Goal: Go to known website: Go to known website

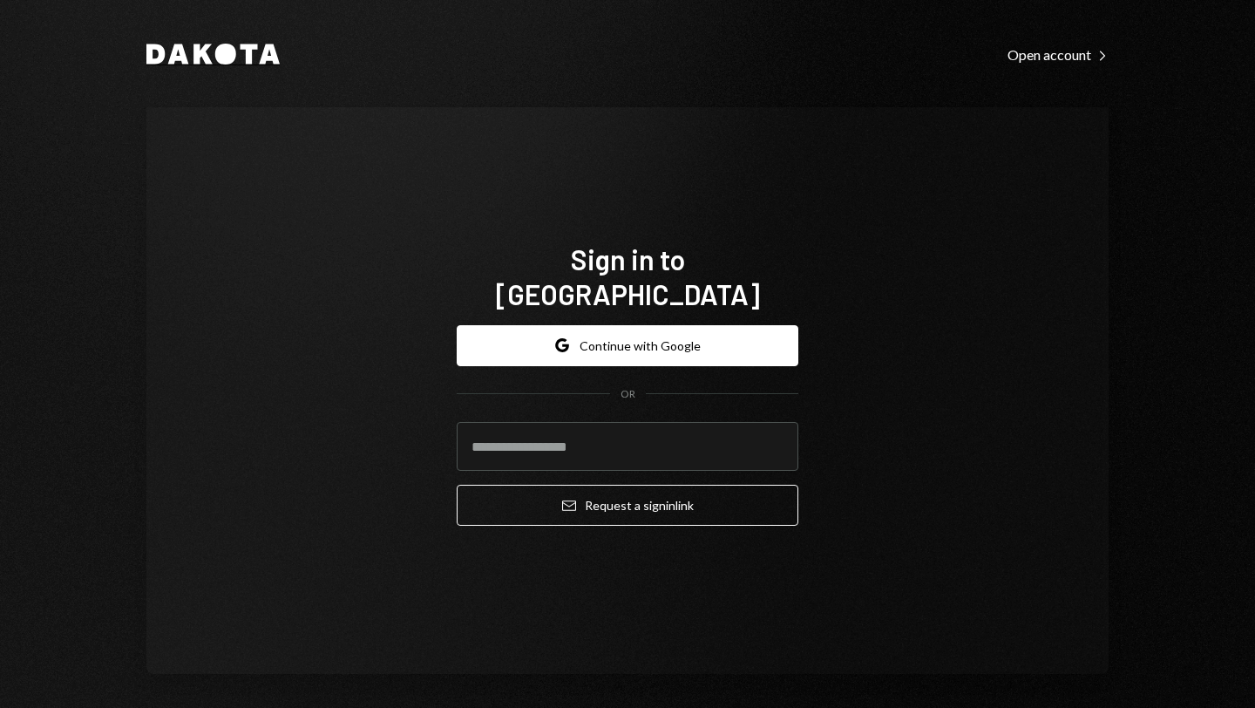
click at [193, 50] on icon at bounding box center [202, 54] width 19 height 20
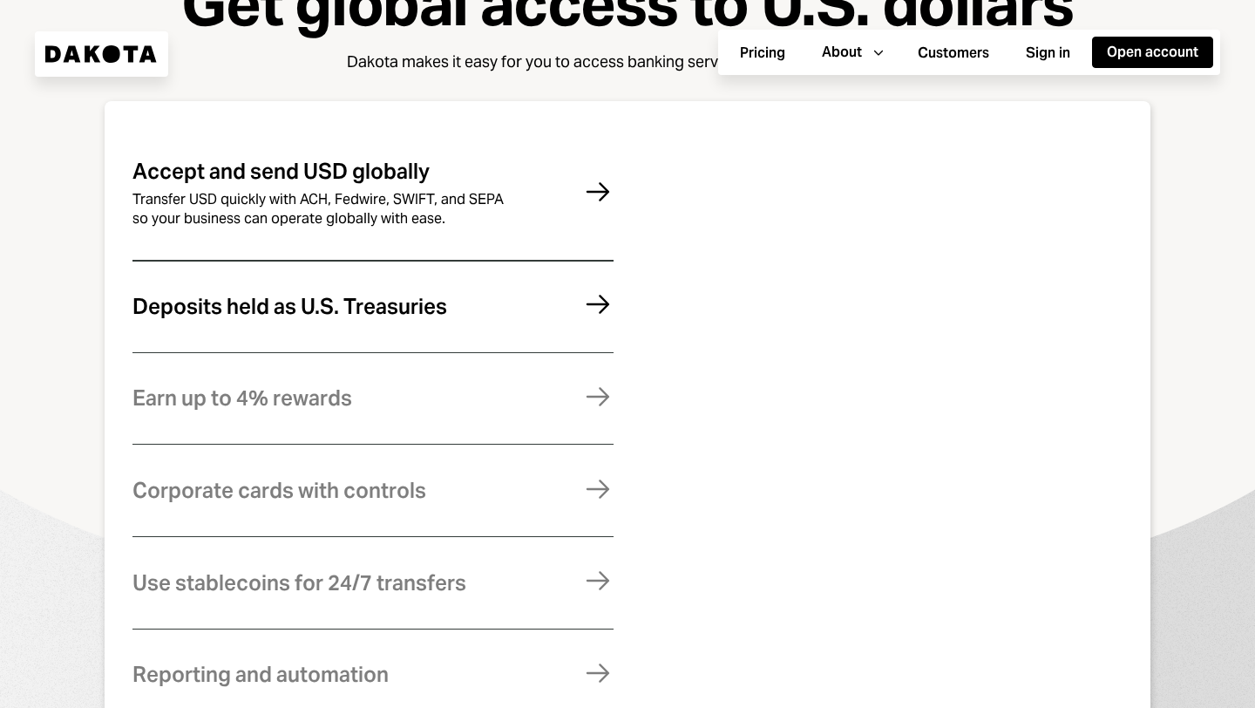
scroll to position [944, 0]
